Goal: Information Seeking & Learning: Learn about a topic

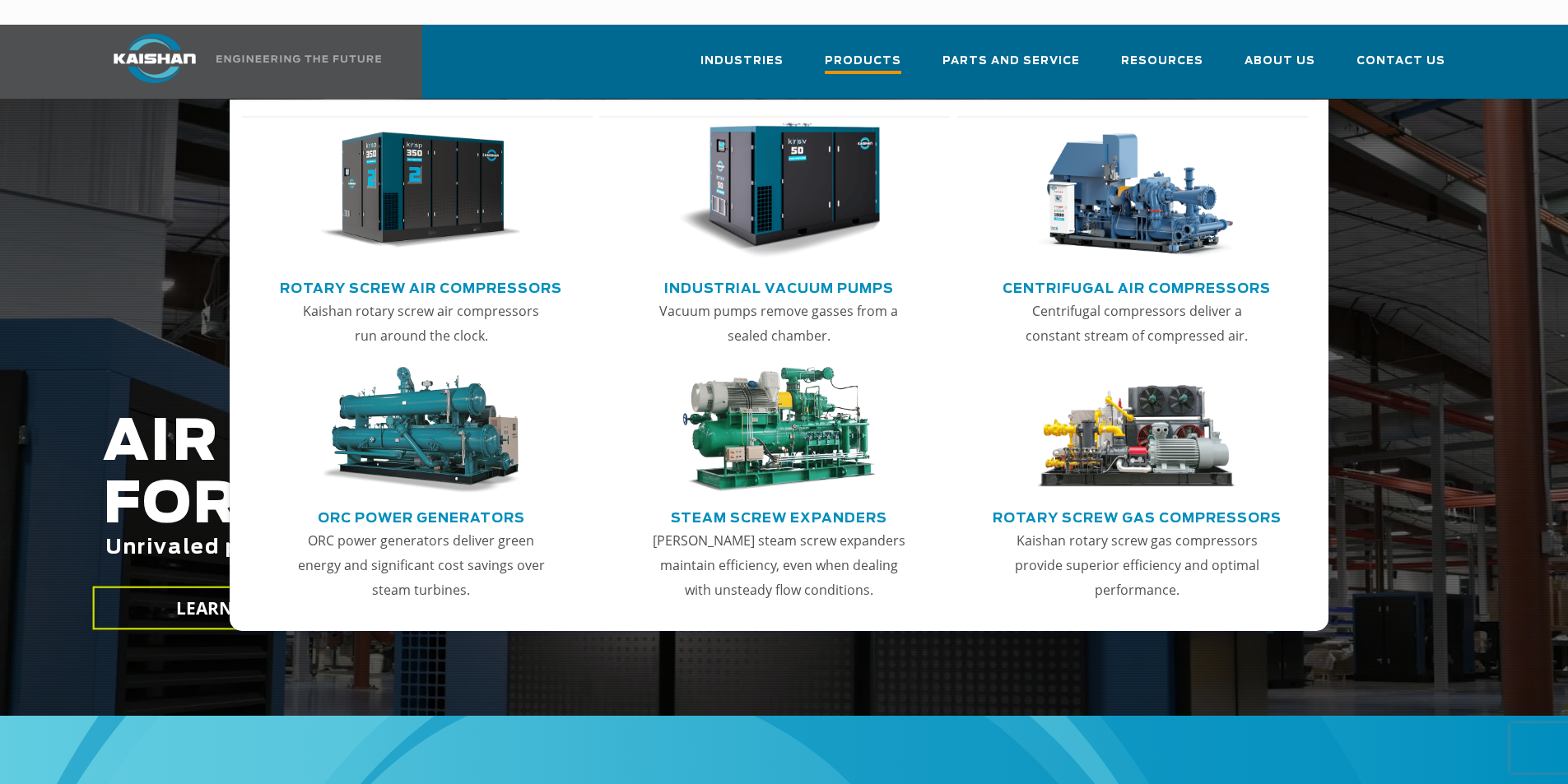
click at [899, 52] on span "Products" at bounding box center [864, 63] width 77 height 22
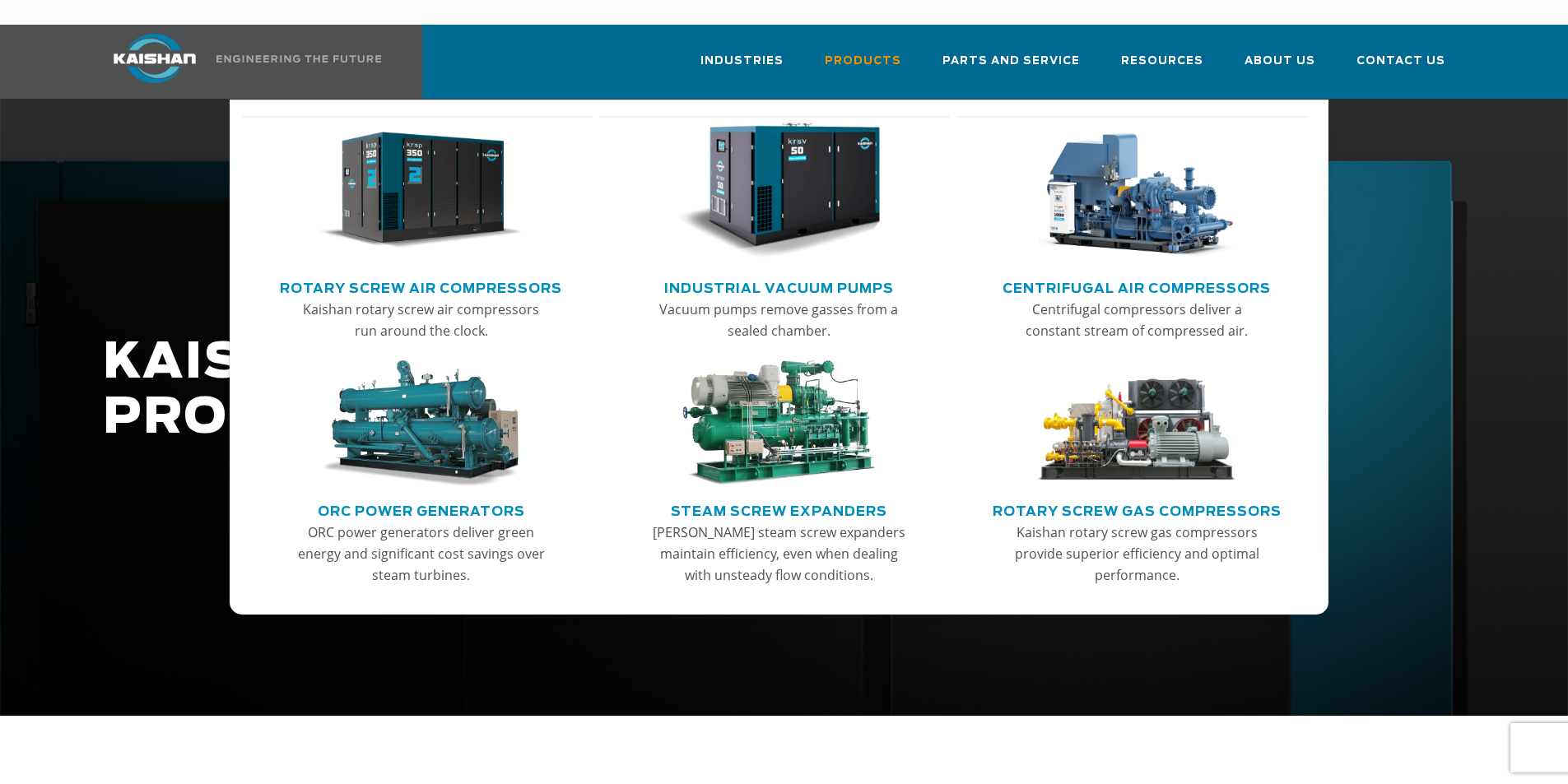
click at [400, 162] on img "Main menu" at bounding box center [421, 191] width 203 height 136
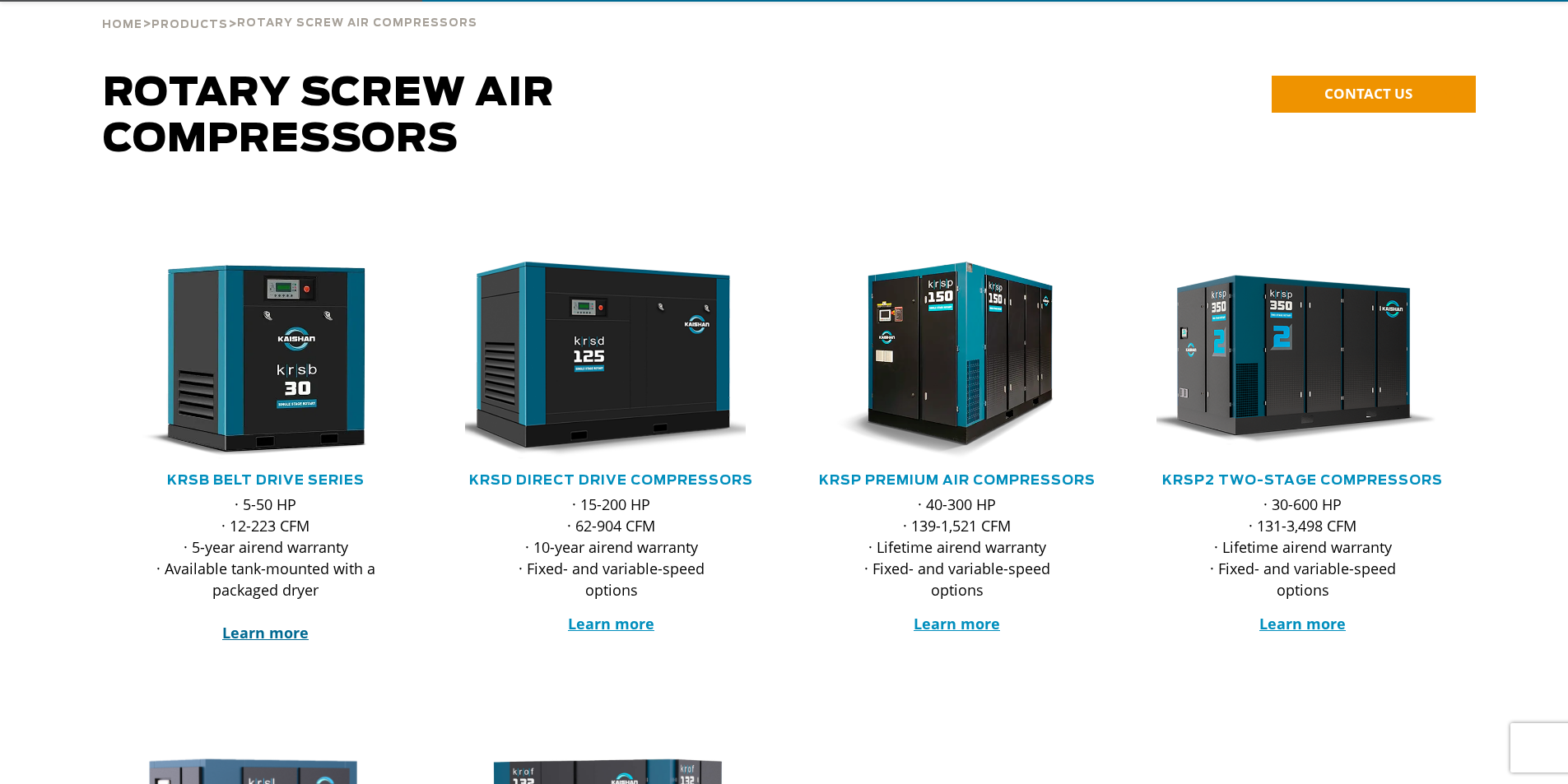
scroll to position [164, 0]
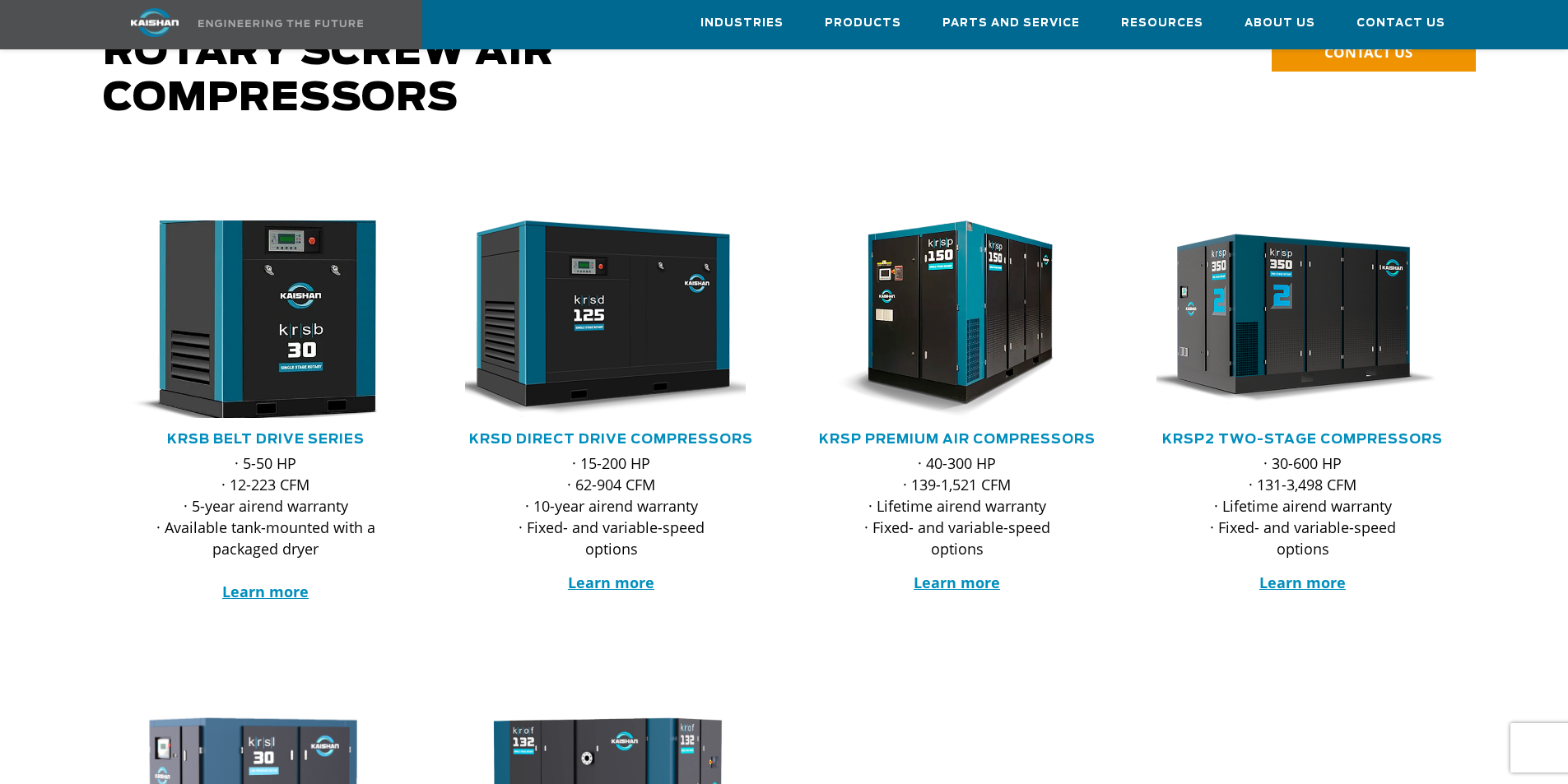
click at [283, 358] on img at bounding box center [253, 319] width 323 height 217
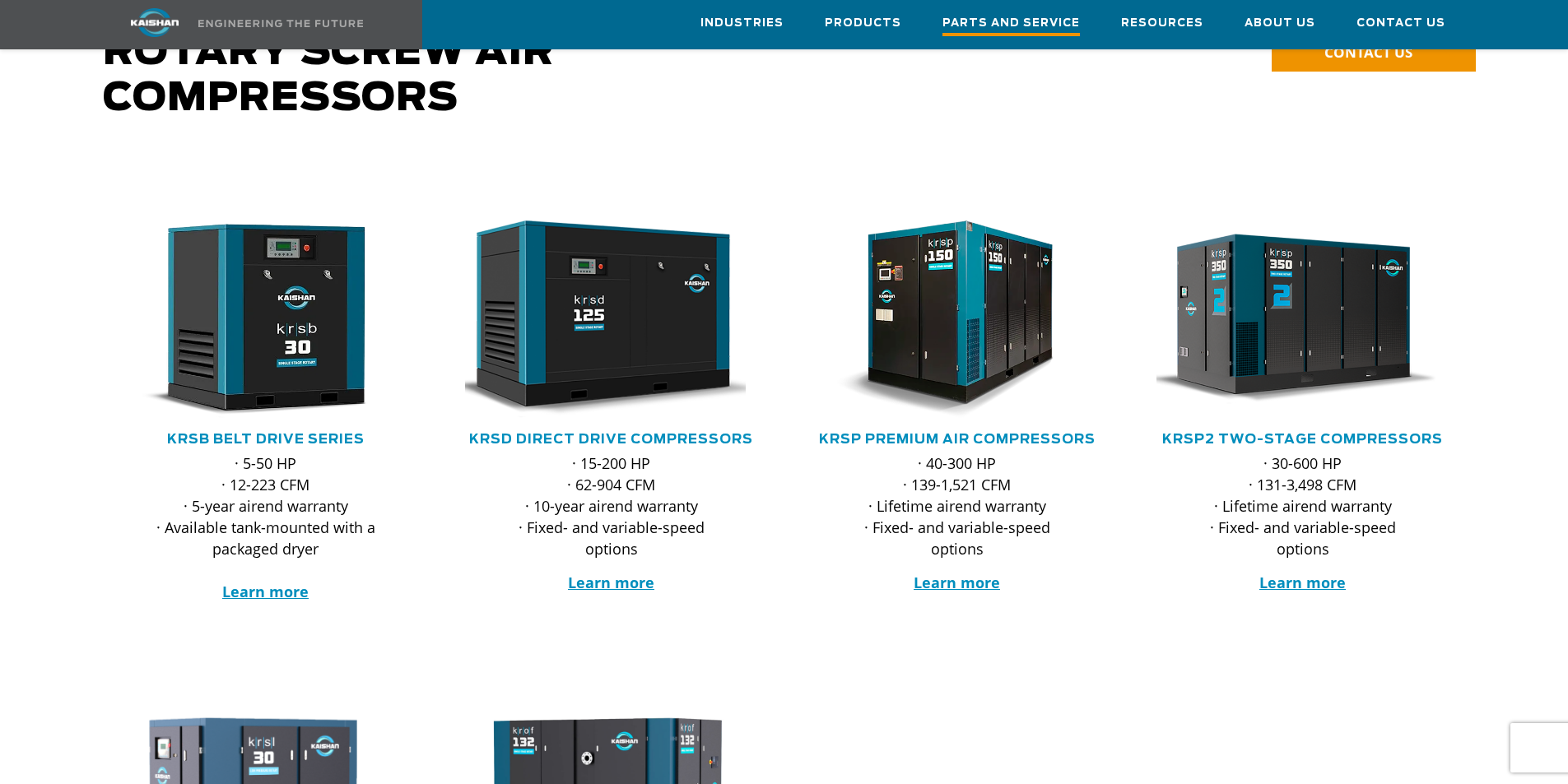
click at [1031, 9] on link "Parts and Service" at bounding box center [1011, 25] width 137 height 48
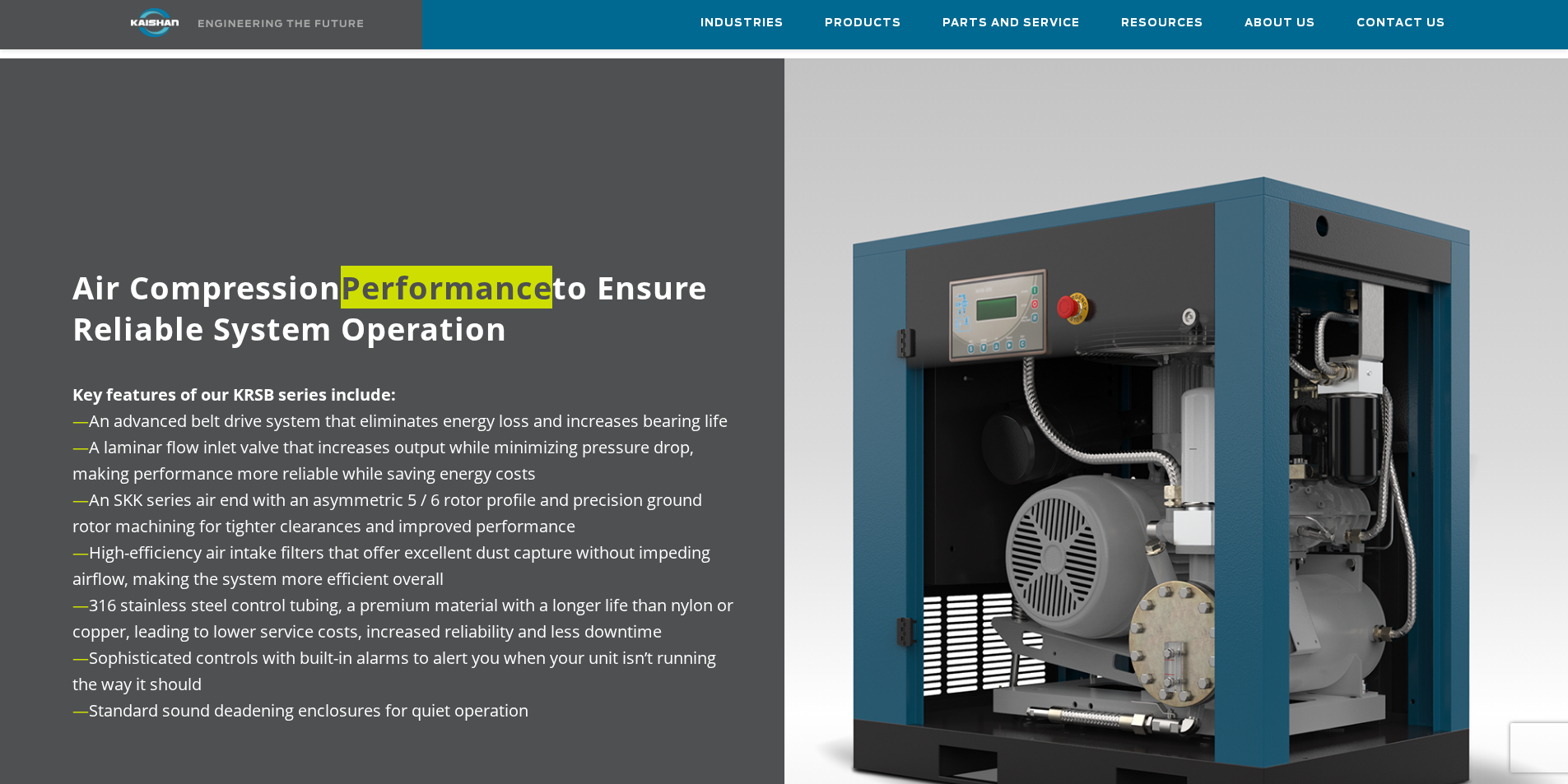
scroll to position [988, 0]
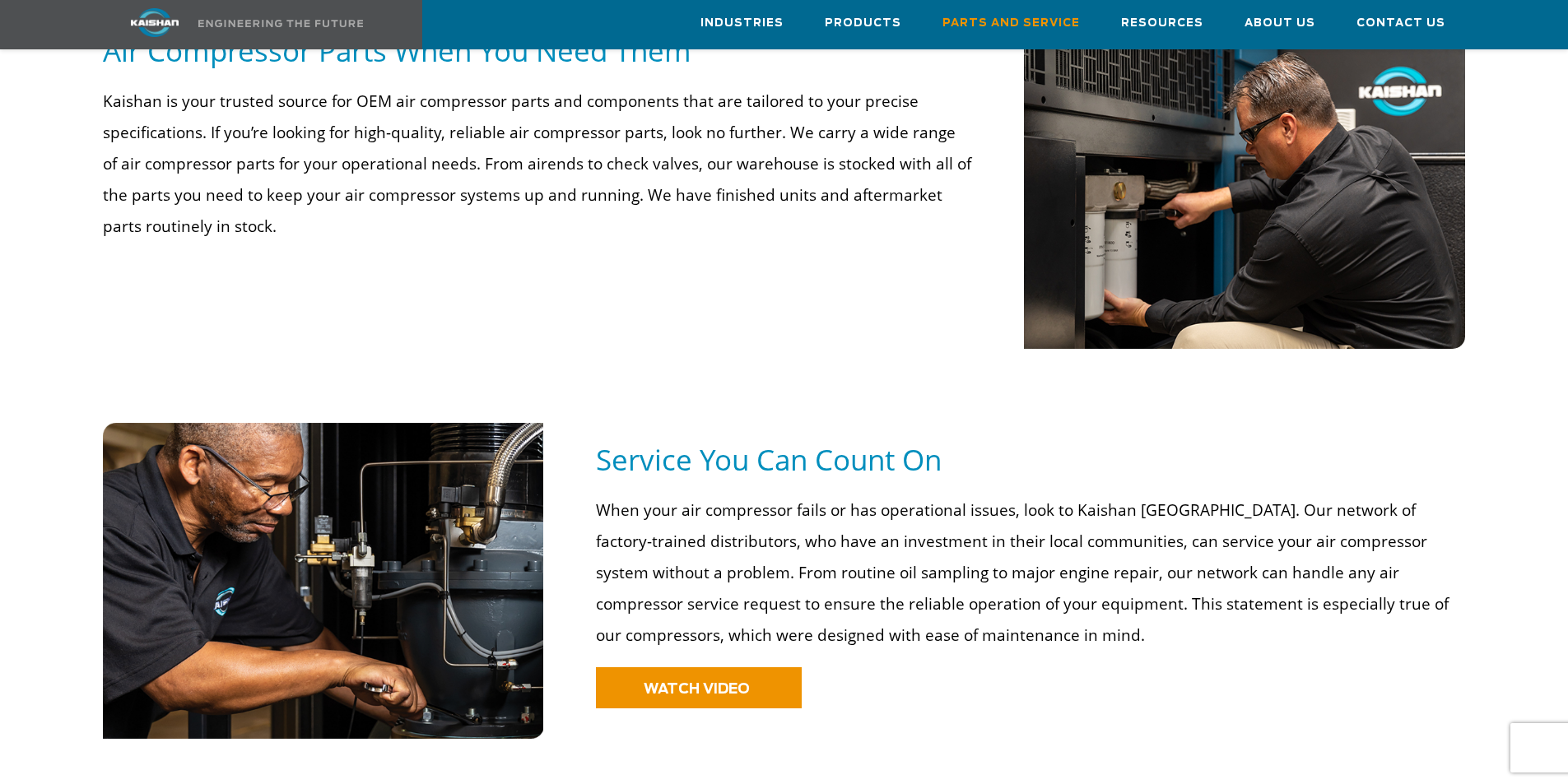
scroll to position [905, 0]
